Goal: Navigation & Orientation: Find specific page/section

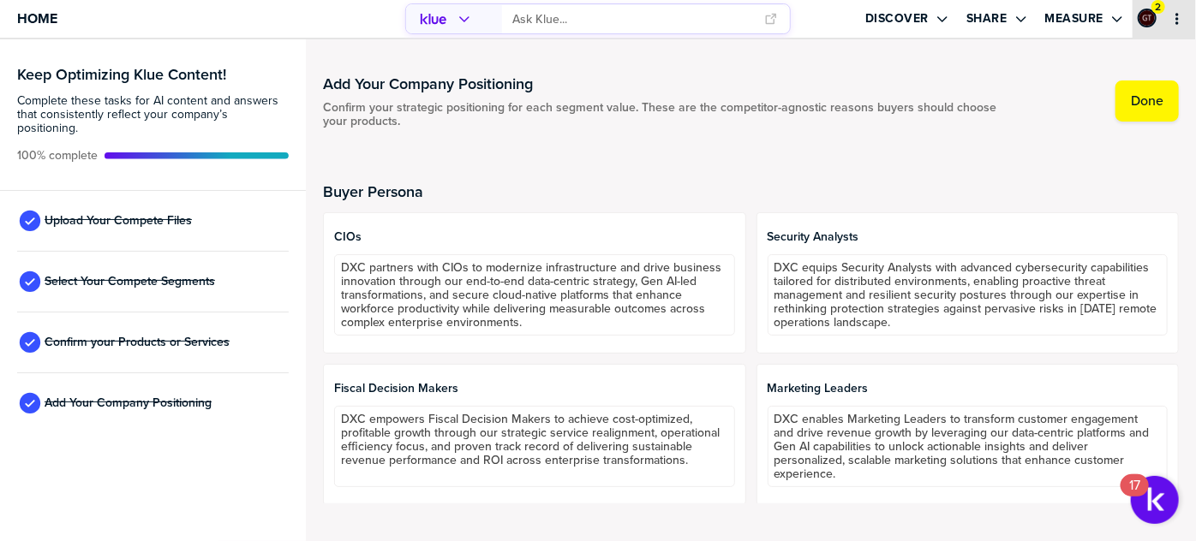
click at [1182, 25] on icon "primary" at bounding box center [1177, 19] width 14 height 14
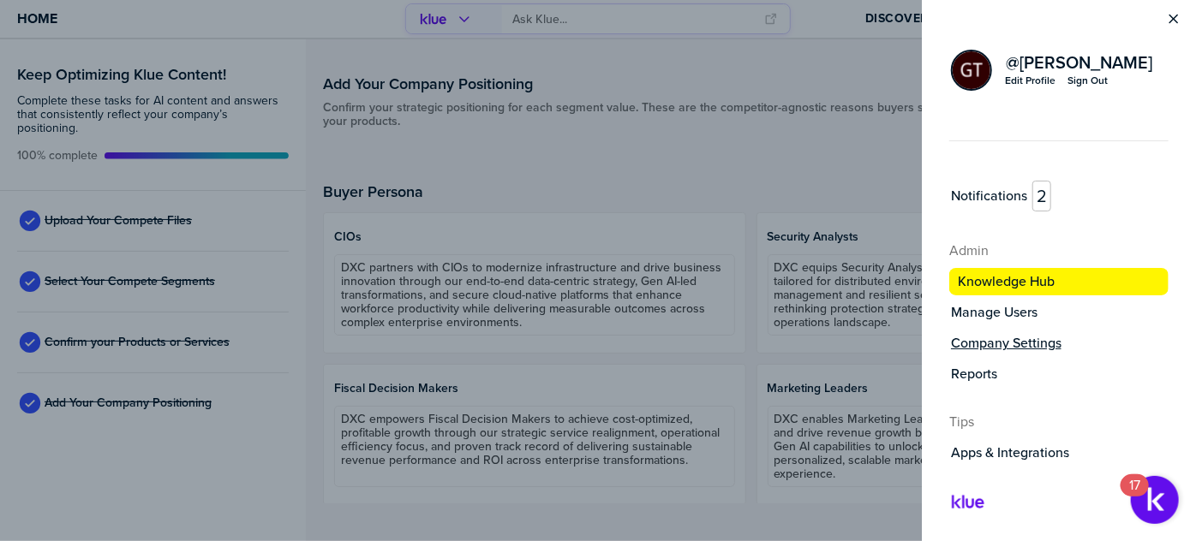
click at [1014, 342] on label "Company Settings" at bounding box center [1006, 343] width 110 height 17
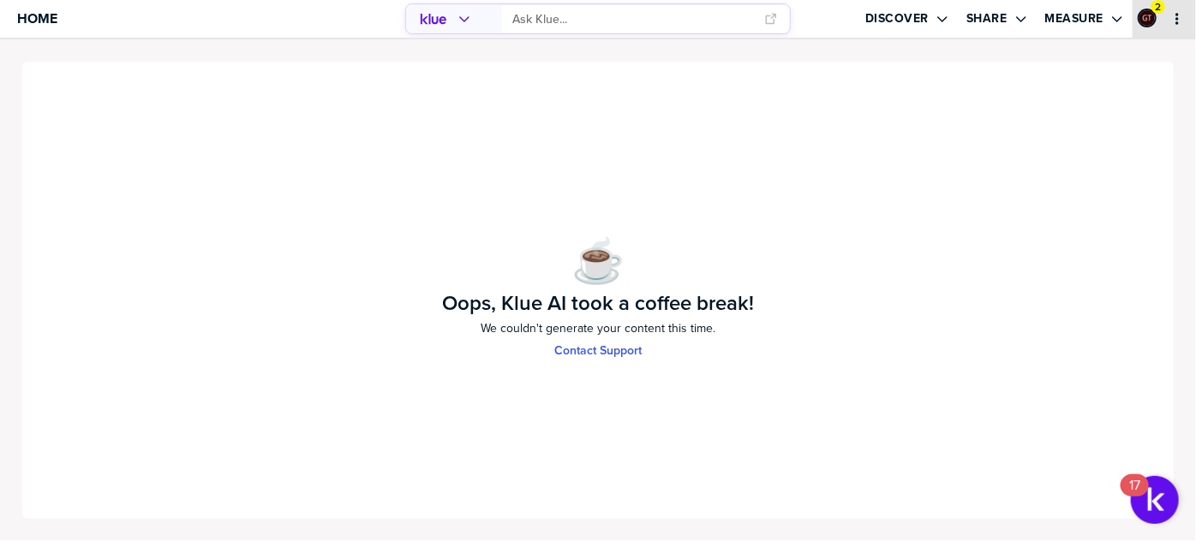
click at [1179, 24] on icon "primary" at bounding box center [1177, 19] width 14 height 14
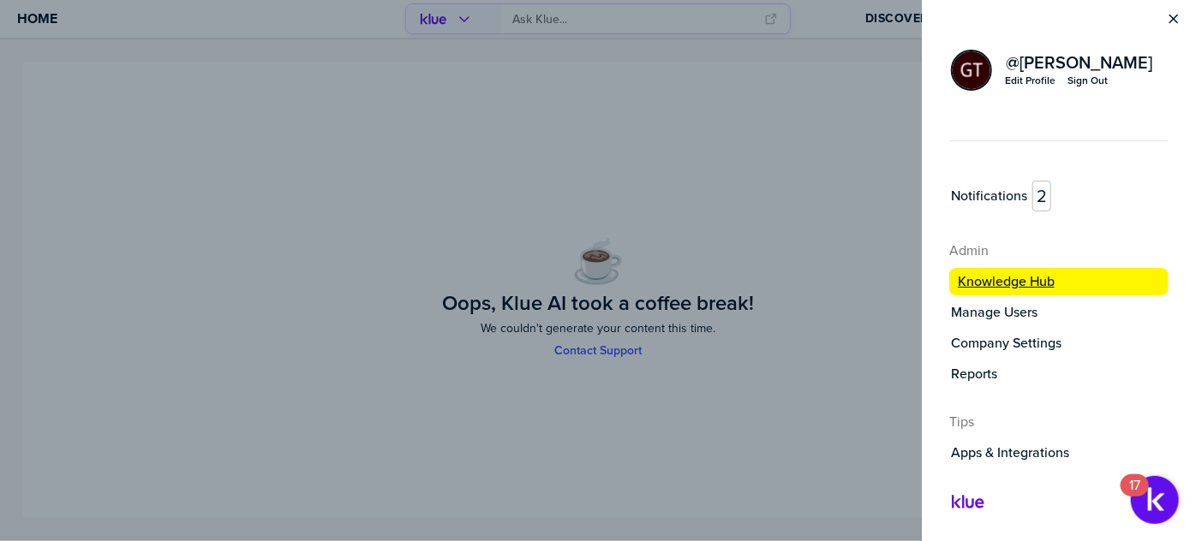
click at [1007, 273] on label "Knowledge Hub" at bounding box center [1006, 281] width 97 height 17
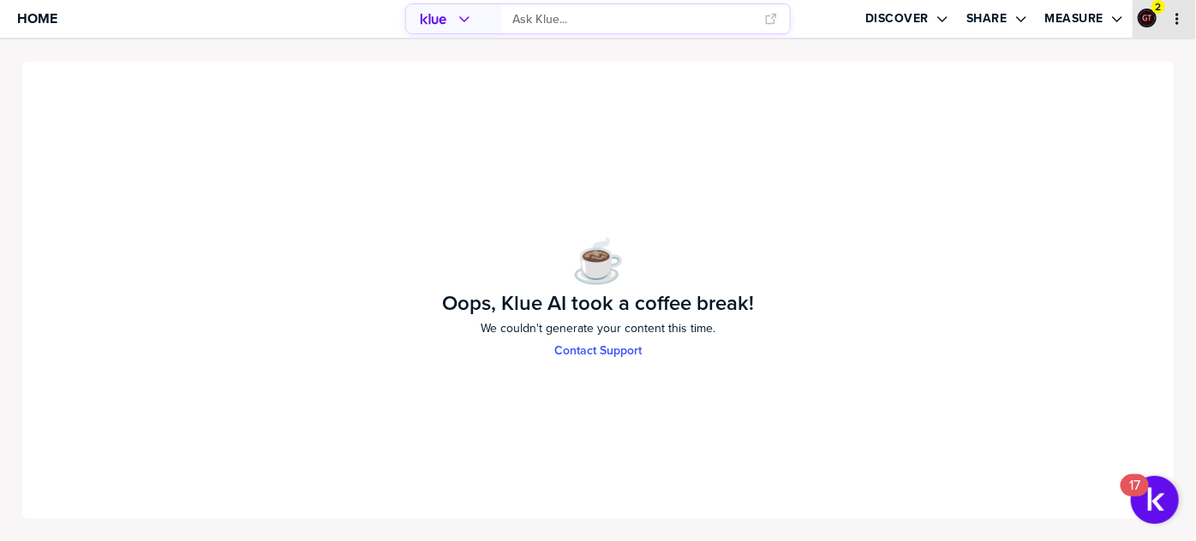
click at [1182, 26] on button "primary" at bounding box center [1176, 18] width 17 height 17
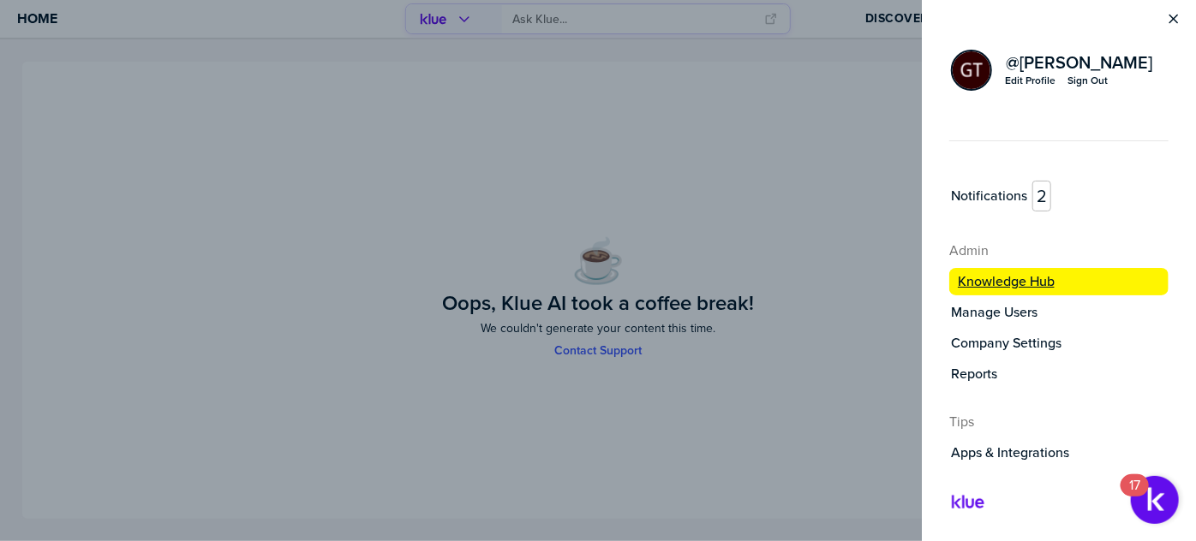
click at [1016, 278] on label "Knowledge Hub" at bounding box center [1006, 281] width 97 height 17
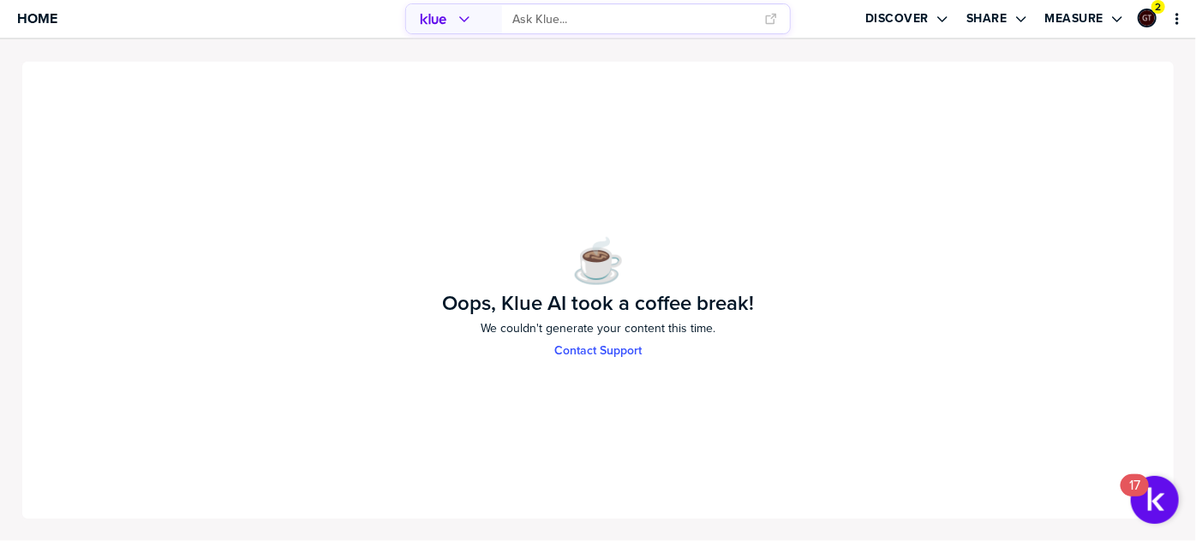
drag, startPoint x: 1103, startPoint y: 99, endPoint x: 258, endPoint y: 17, distance: 849.3
click at [1072, 95] on div "☕️ Oops, Klue AI took a coffee break! We couldn't generate your content this ti…" at bounding box center [598, 290] width 1155 height 461
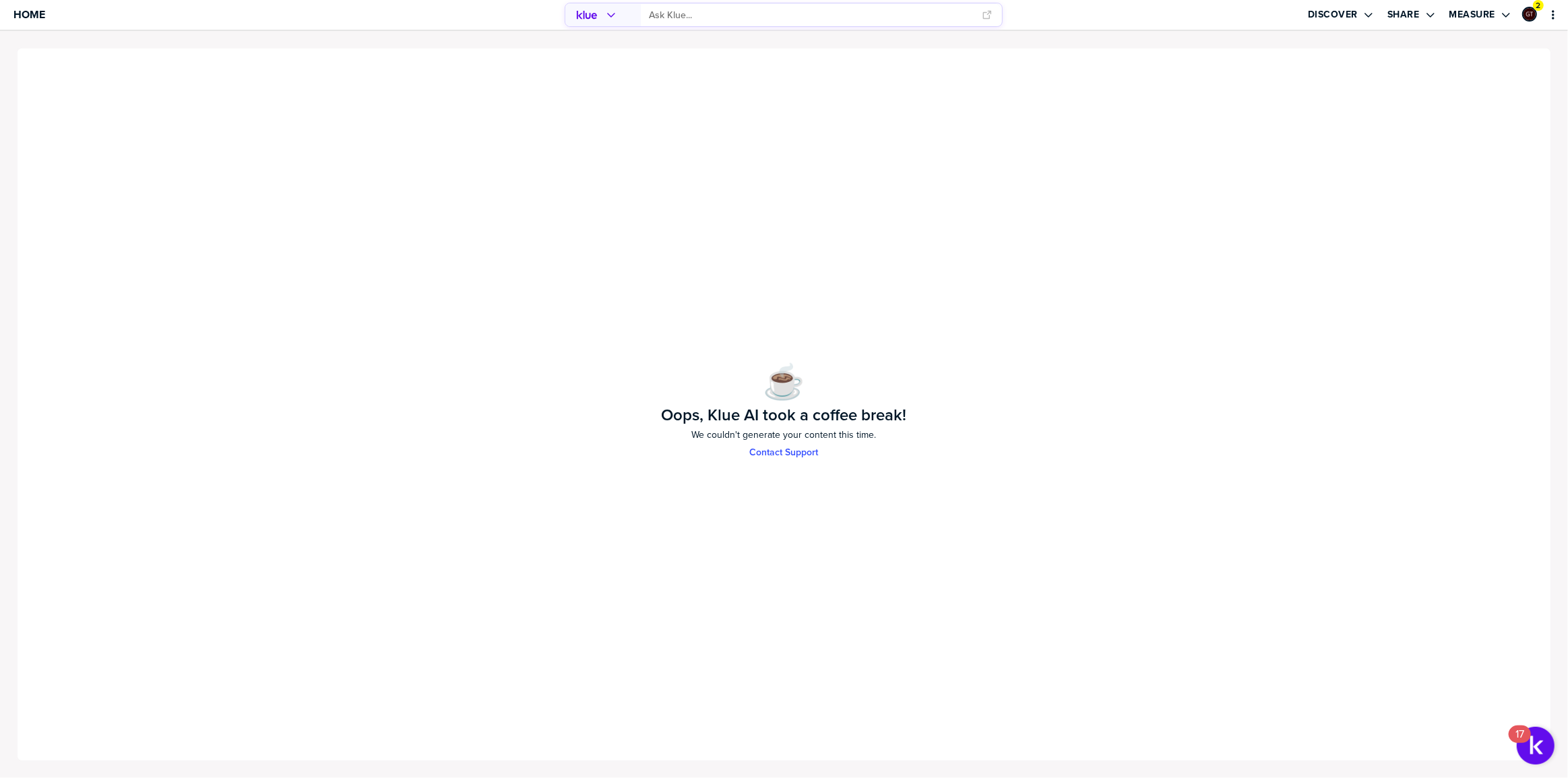
click at [940, 298] on div "☕️ Oops, Klue AI took a coffee break! We couldn't generate your content this ti…" at bounding box center [784, 404] width 1536 height 715
click at [940, 17] on icon "primary" at bounding box center [1553, 15] width 11 height 11
click at [7, 20] on div "Home" at bounding box center [261, 15] width 523 height 30
click at [31, 12] on span "Home" at bounding box center [29, 14] width 31 height 12
drag, startPoint x: 275, startPoint y: 158, endPoint x: 382, endPoint y: 173, distance: 108.0
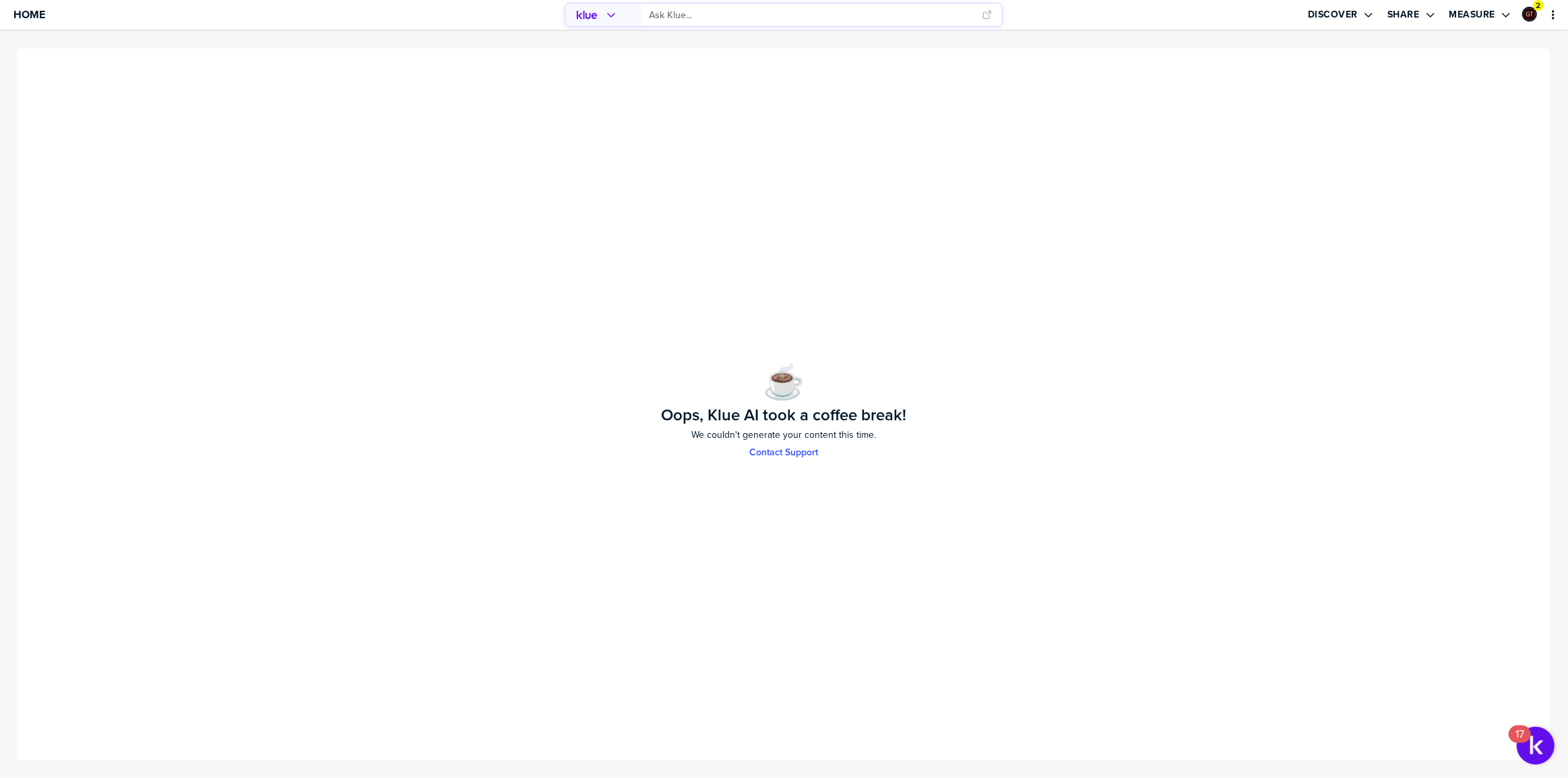
click at [272, 158] on div "☕️ Oops, Klue AI took a coffee break! We couldn't generate your content this ti…" at bounding box center [784, 404] width 1536 height 715
drag, startPoint x: 1219, startPoint y: 208, endPoint x: 1247, endPoint y: 186, distance: 35.6
click at [1223, 208] on div "☕️ Oops, Klue AI took a coffee break! We couldn't generate your content this ti…" at bounding box center [784, 404] width 1536 height 715
click at [22, 12] on span "Home" at bounding box center [29, 14] width 31 height 12
click at [1552, 20] on icon "primary" at bounding box center [1553, 15] width 11 height 11
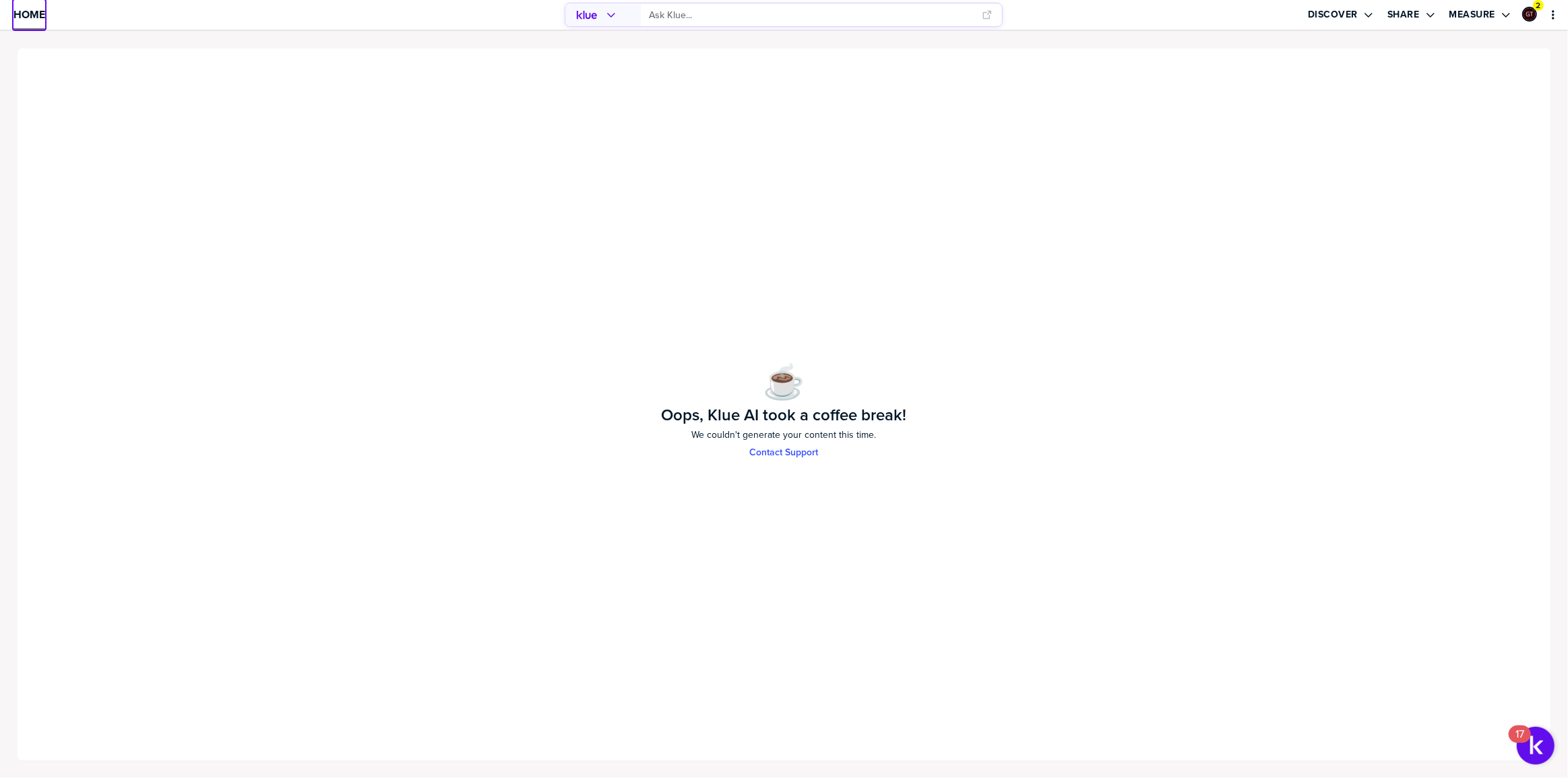
click at [21, 18] on span "Home" at bounding box center [29, 14] width 31 height 12
